Goal: Check status: Check status

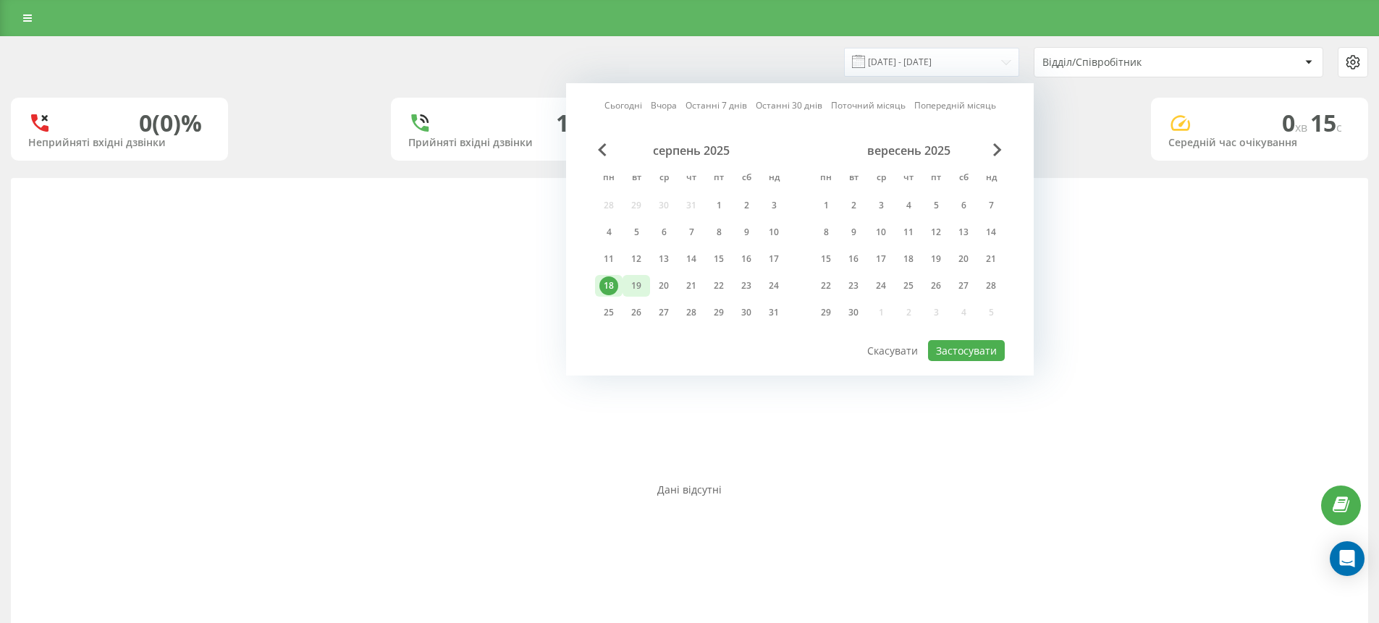
click at [636, 283] on div "19" at bounding box center [636, 286] width 19 height 19
click at [668, 283] on div "20" at bounding box center [663, 286] width 19 height 19
click at [610, 282] on div "18" at bounding box center [608, 286] width 19 height 19
click at [643, 286] on div "19" at bounding box center [636, 286] width 19 height 19
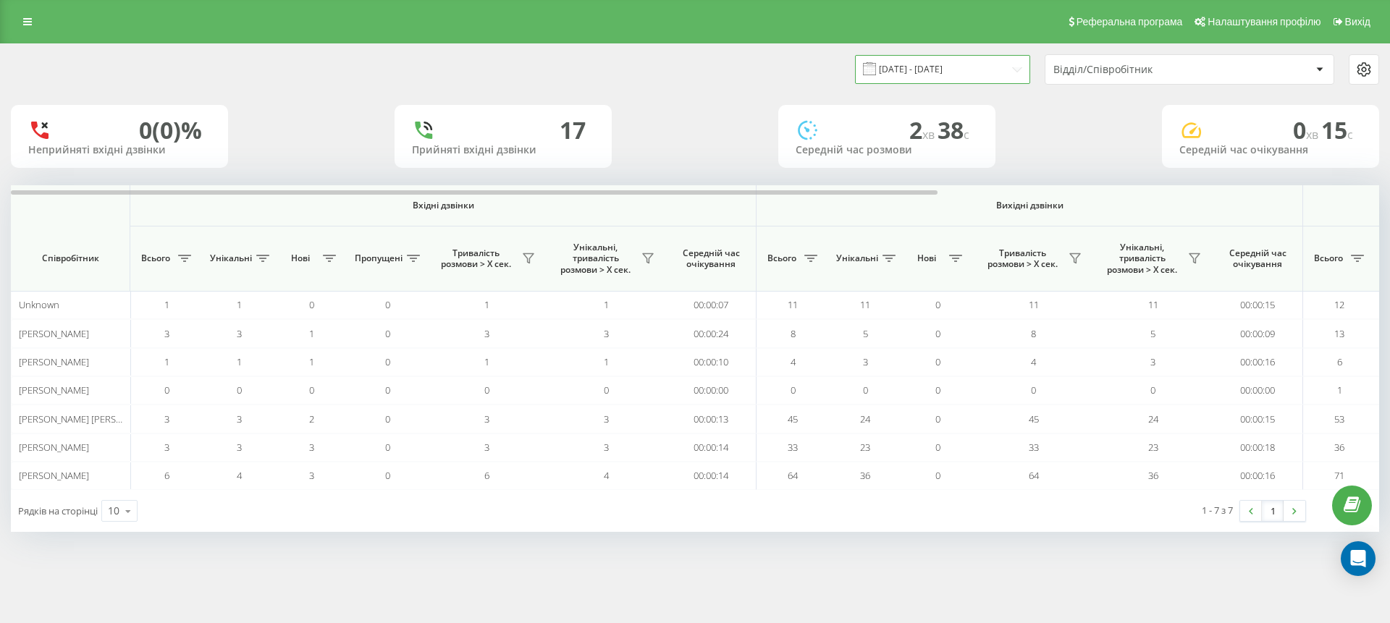
click at [912, 70] on input "[DATE] - [DATE]" at bounding box center [942, 69] width 175 height 28
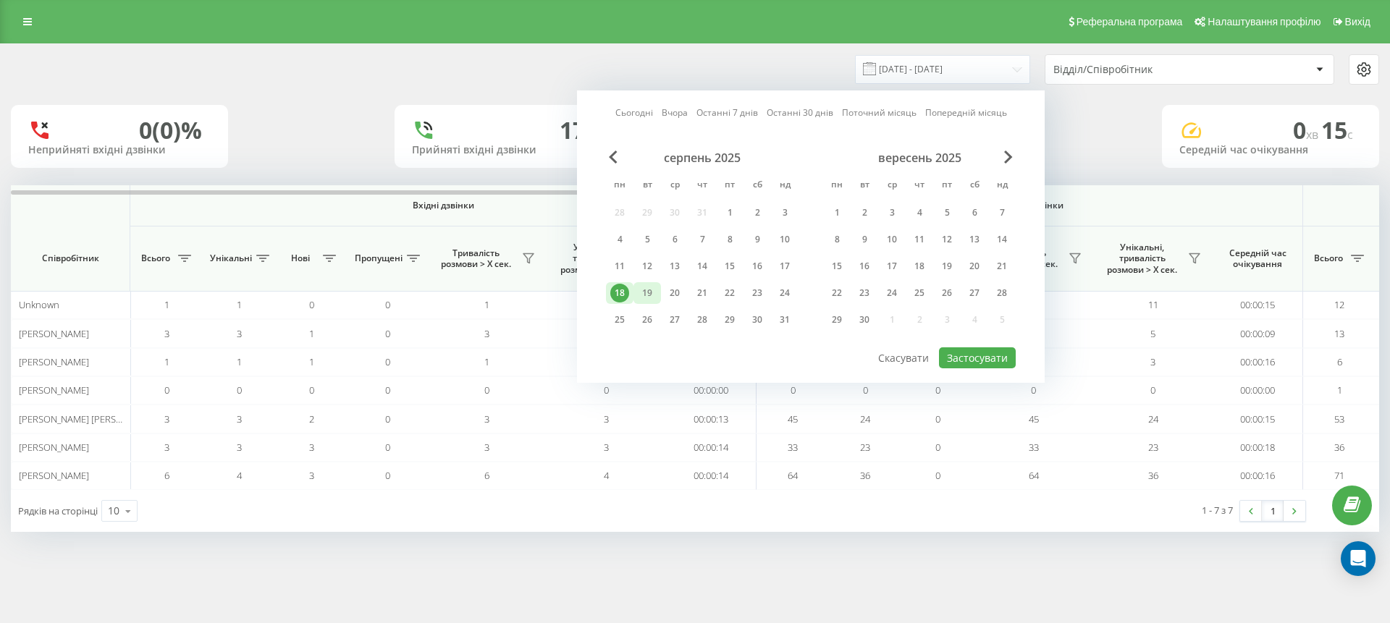
click at [649, 303] on div "19" at bounding box center [647, 293] width 28 height 22
click at [619, 289] on div "18" at bounding box center [619, 293] width 19 height 19
click at [624, 289] on div "18" at bounding box center [619, 293] width 19 height 19
click at [636, 290] on div "19" at bounding box center [647, 293] width 28 height 22
click at [641, 290] on div "19" at bounding box center [647, 293] width 19 height 19
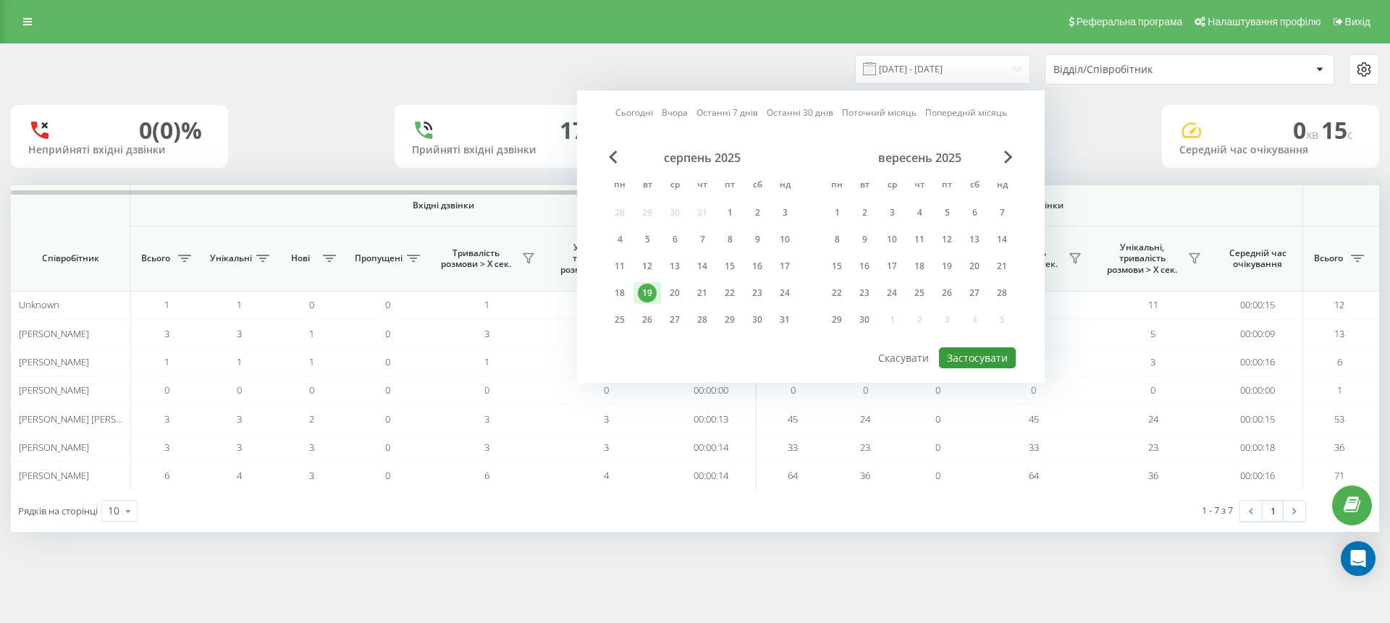
click at [983, 358] on button "Застосувати" at bounding box center [977, 357] width 77 height 21
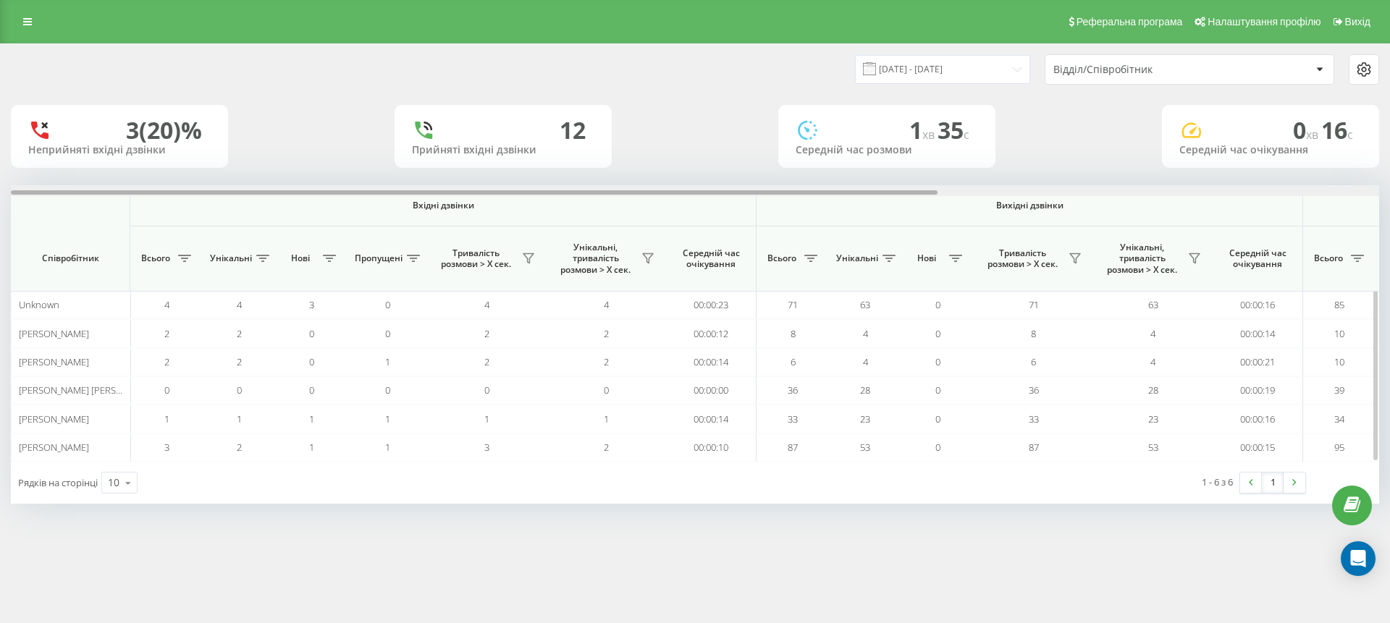
scroll to position [0, 651]
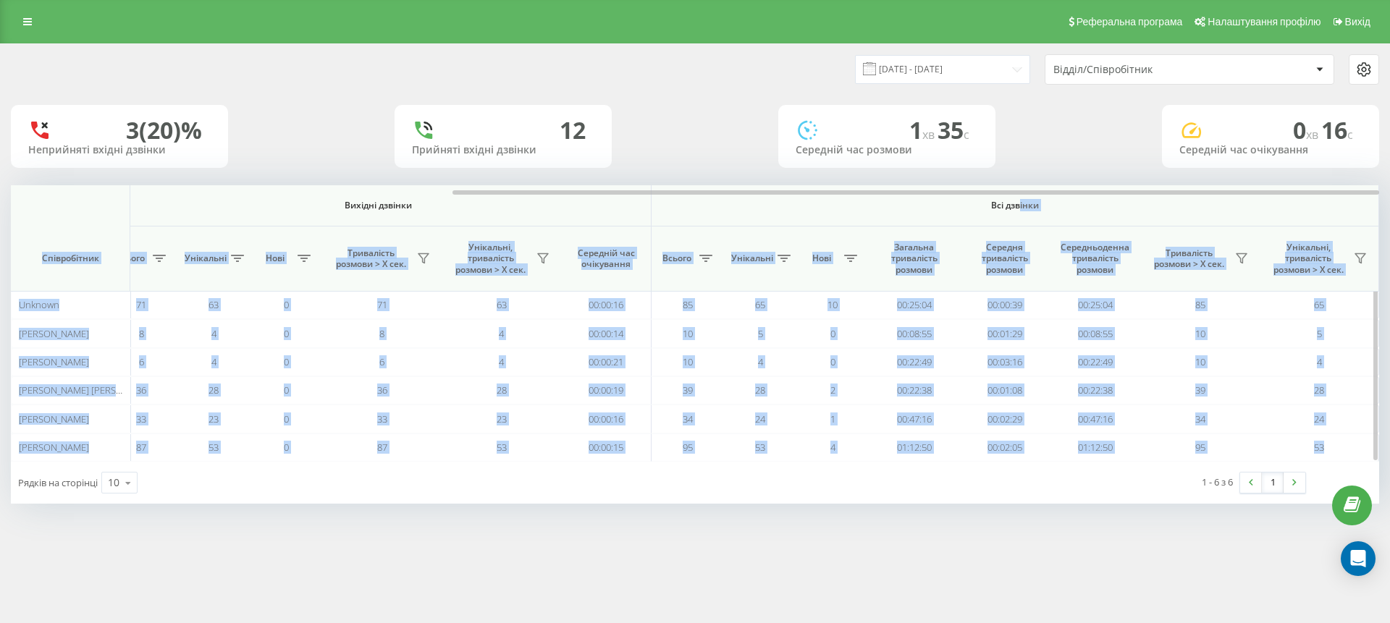
drag, startPoint x: 569, startPoint y: 195, endPoint x: 1126, endPoint y: 217, distance: 557.8
click at [1075, 205] on div "Вхідні дзвінки Вихідні дзвінки Всі дзвінки Співробітник Всього Унікальні Нові П…" at bounding box center [695, 323] width 1368 height 277
click at [948, 193] on div at bounding box center [915, 192] width 927 height 4
click at [895, 69] on input "[DATE] - [DATE]" at bounding box center [942, 69] width 175 height 28
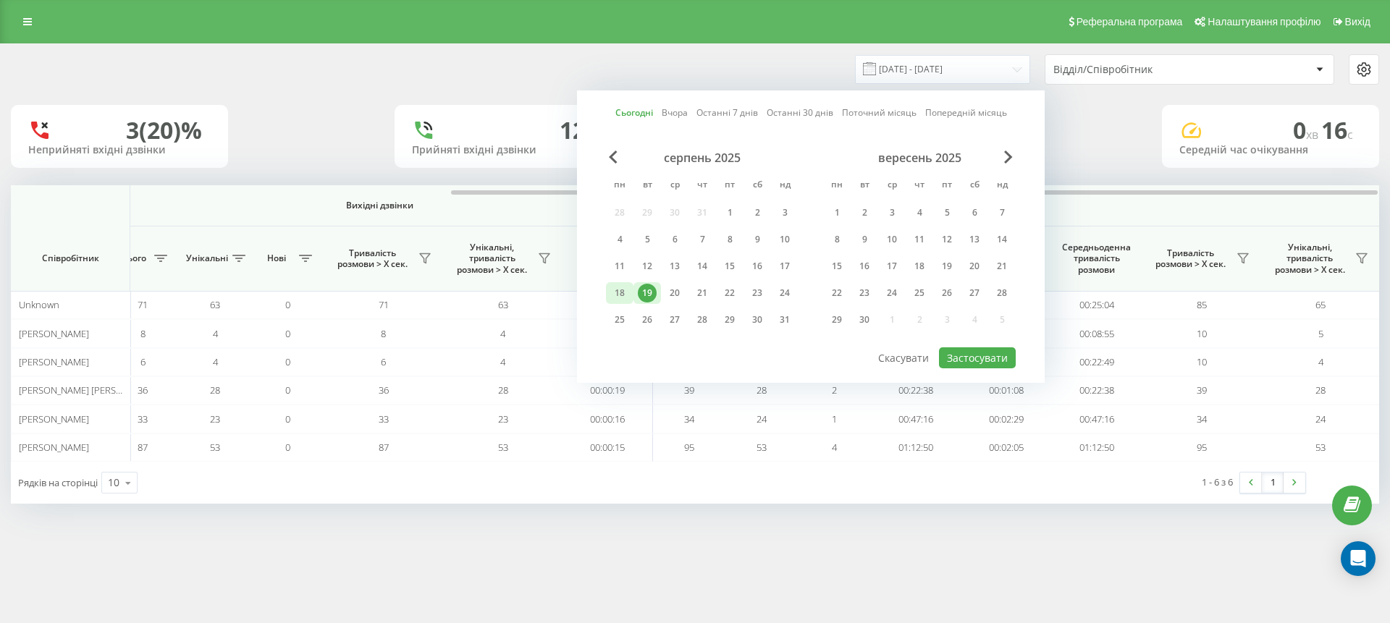
click at [630, 290] on div "18" at bounding box center [620, 293] width 28 height 22
click at [643, 292] on div "19" at bounding box center [647, 293] width 19 height 19
click at [1010, 363] on button "Застосувати" at bounding box center [977, 357] width 77 height 21
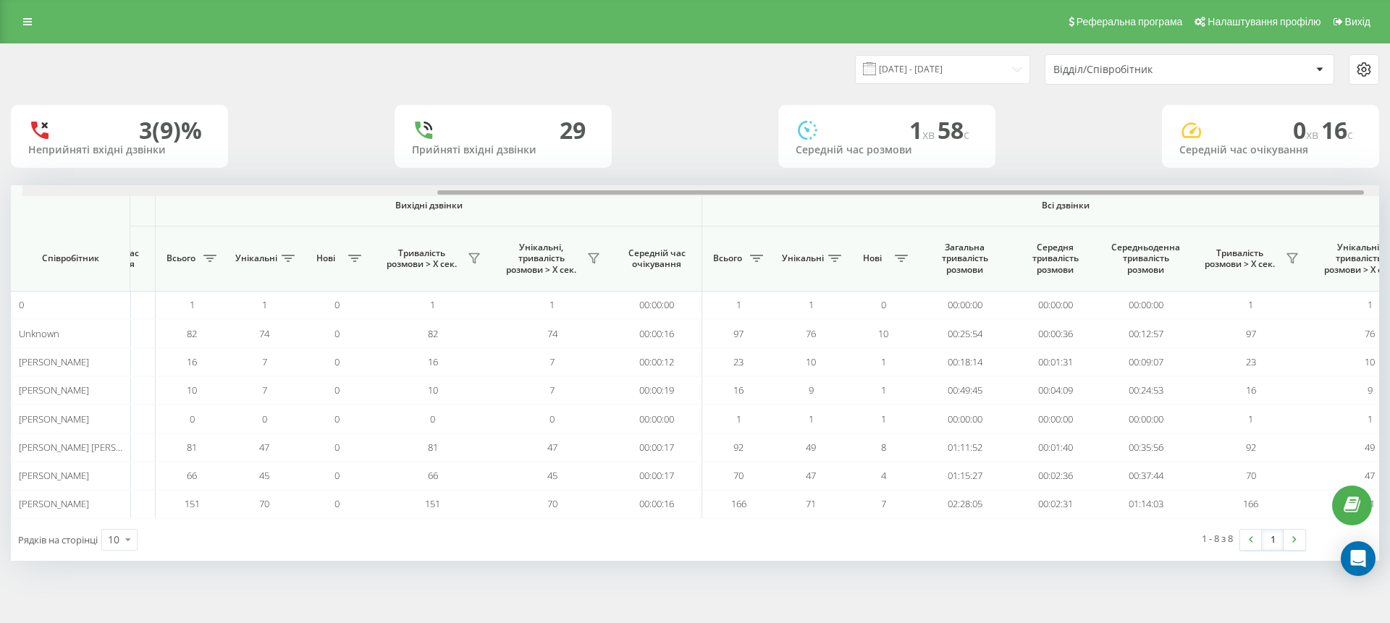
scroll to position [0, 651]
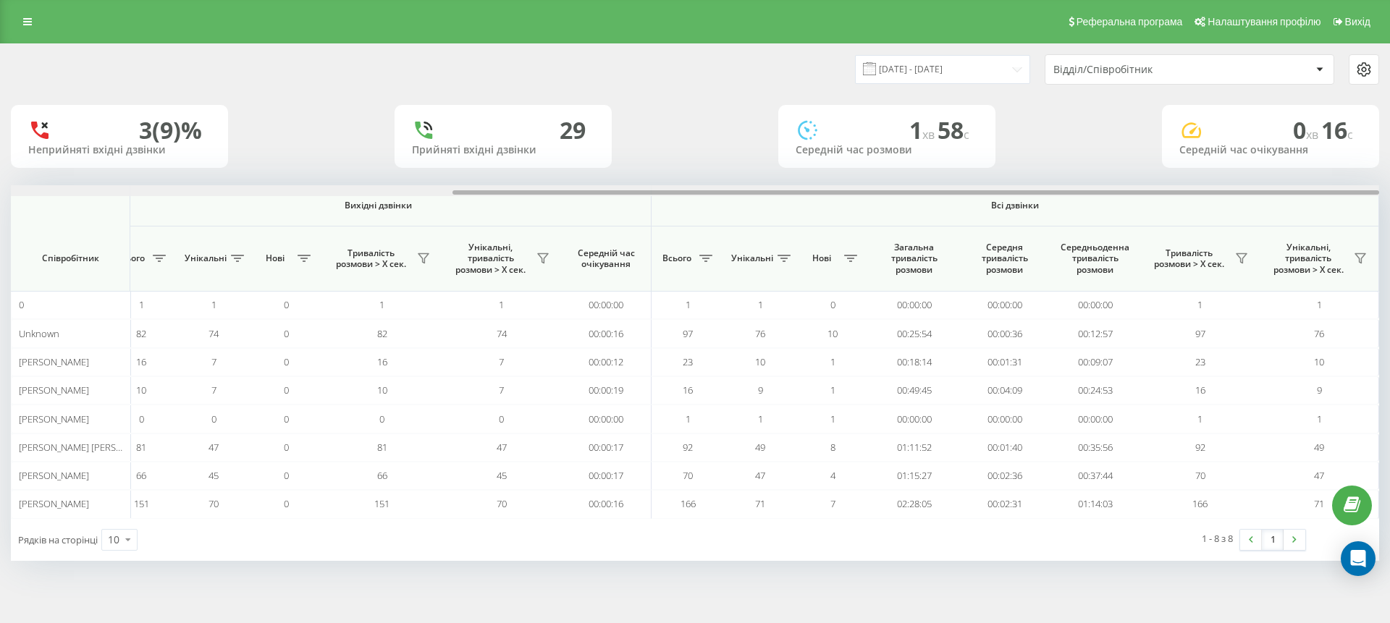
drag, startPoint x: 710, startPoint y: 193, endPoint x: 1200, endPoint y: 206, distance: 490.2
click at [1200, 206] on div "Вхідні дзвінки Вихідні дзвінки Всі дзвінки Співробітник Всього Унікальні Нові П…" at bounding box center [695, 351] width 1368 height 333
click at [918, 68] on input "[DATE] - [DATE]" at bounding box center [942, 69] width 175 height 28
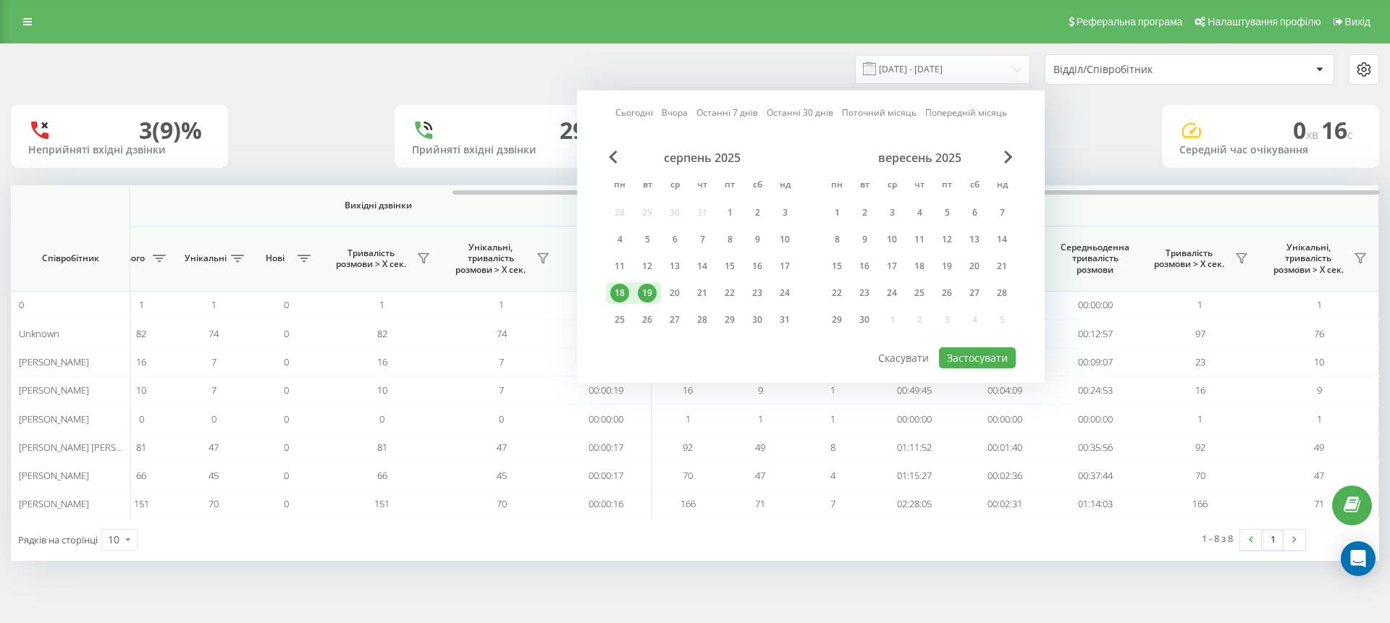
click at [615, 297] on div "18" at bounding box center [619, 293] width 19 height 19
click at [980, 362] on button "Застосувати" at bounding box center [977, 357] width 77 height 21
type input "[DATE] - [DATE]"
